Goal: Navigation & Orientation: Find specific page/section

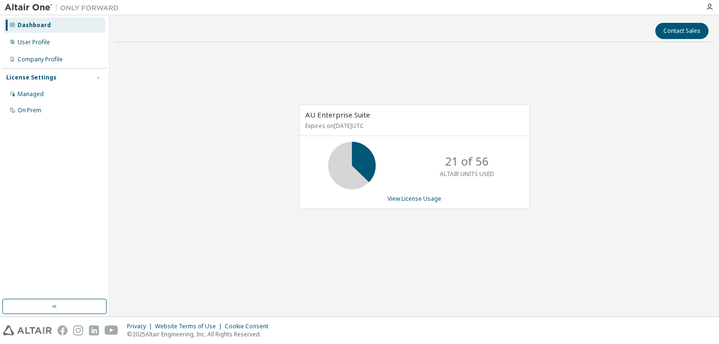
click at [578, 188] on div "AU Enterprise Suite Expires on [DATE] UTC 21 of 56 ALTAIR UNITS USED View Licen…" at bounding box center [414, 161] width 600 height 223
